Goal: Information Seeking & Learning: Learn about a topic

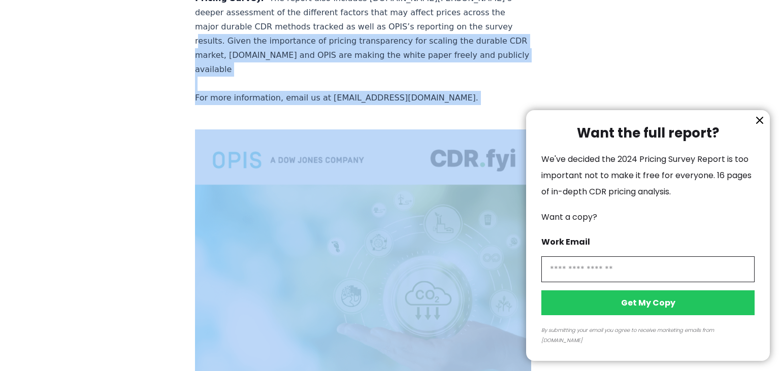
scroll to position [2004, 0]
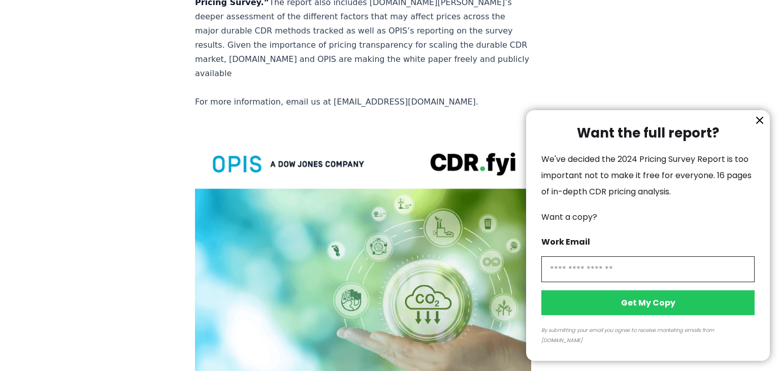
drag, startPoint x: 197, startPoint y: 78, endPoint x: 417, endPoint y: 27, distance: 226.2
click at [436, 35] on div at bounding box center [390, 185] width 780 height 371
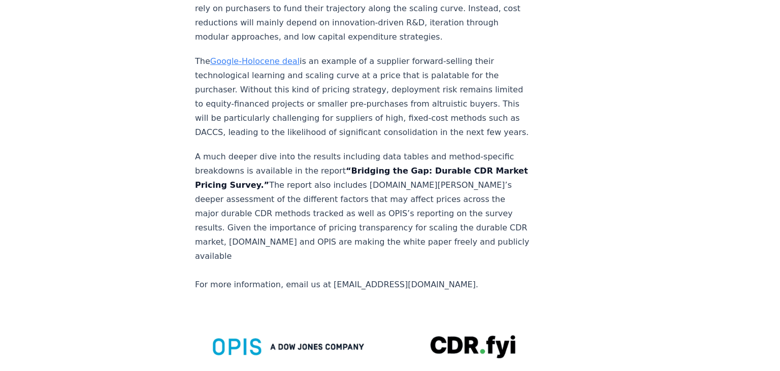
scroll to position [1843, 0]
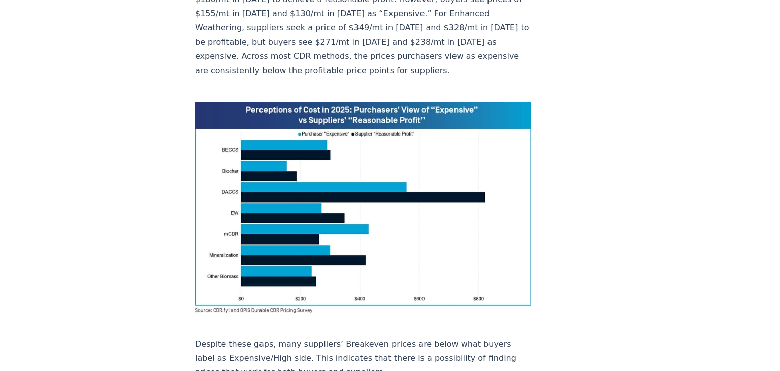
scroll to position [697, 0]
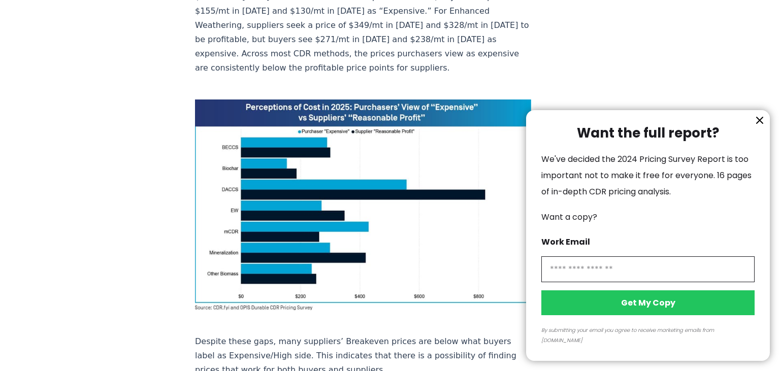
click at [761, 123] on icon "information" at bounding box center [760, 120] width 6 height 6
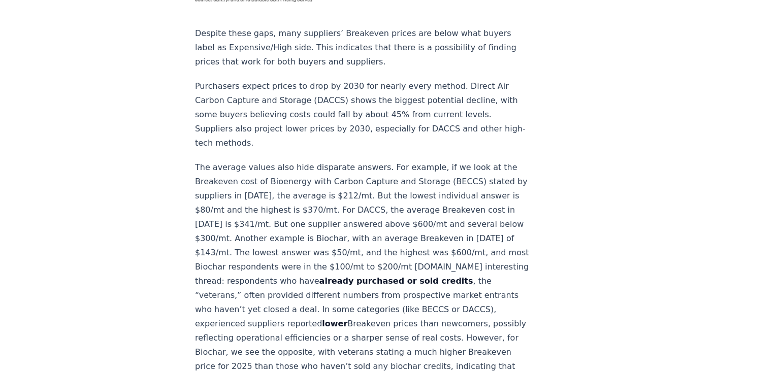
scroll to position [1234, 0]
